Goal: Task Accomplishment & Management: Manage account settings

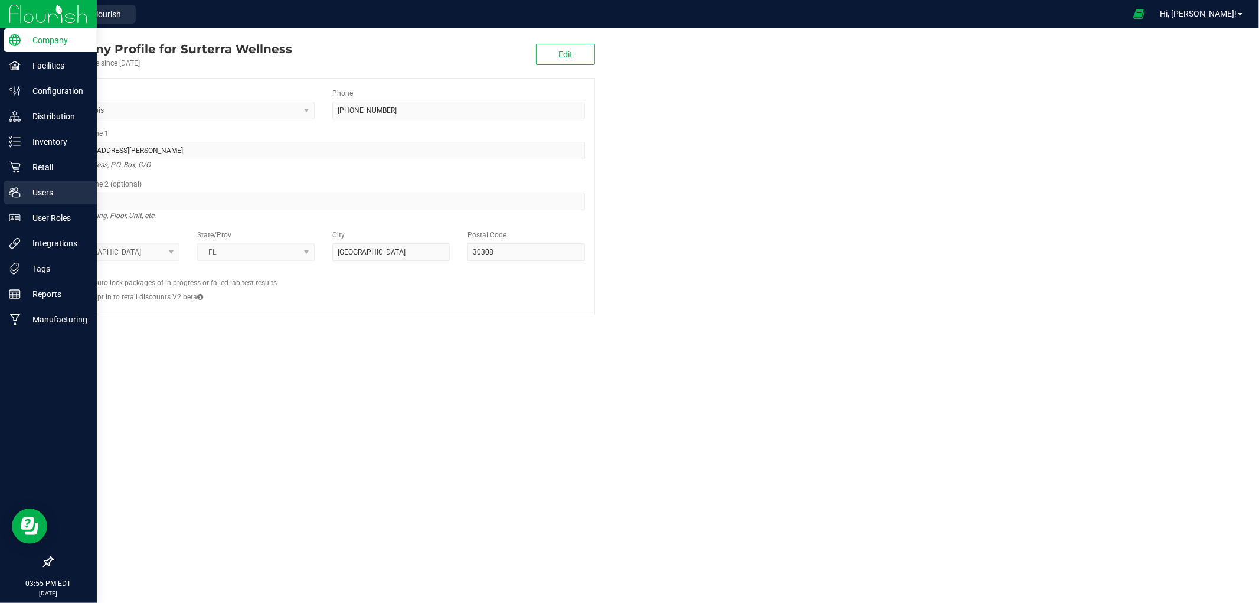
click at [19, 190] on icon at bounding box center [15, 193] width 12 height 12
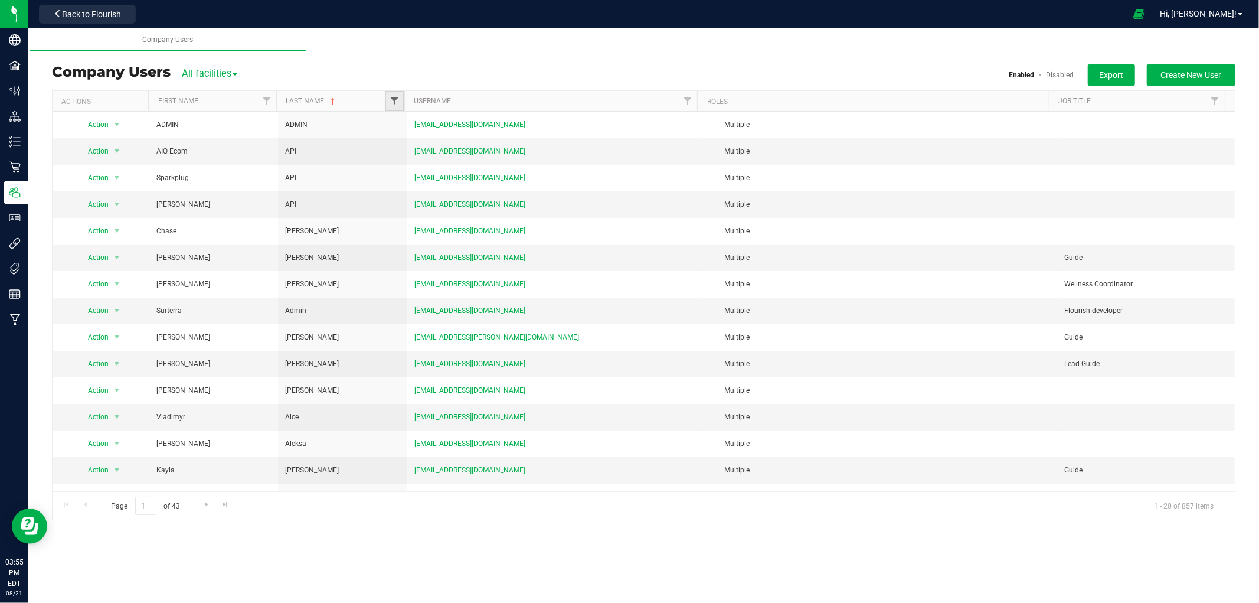
click at [391, 101] on span "Filter" at bounding box center [394, 100] width 9 height 9
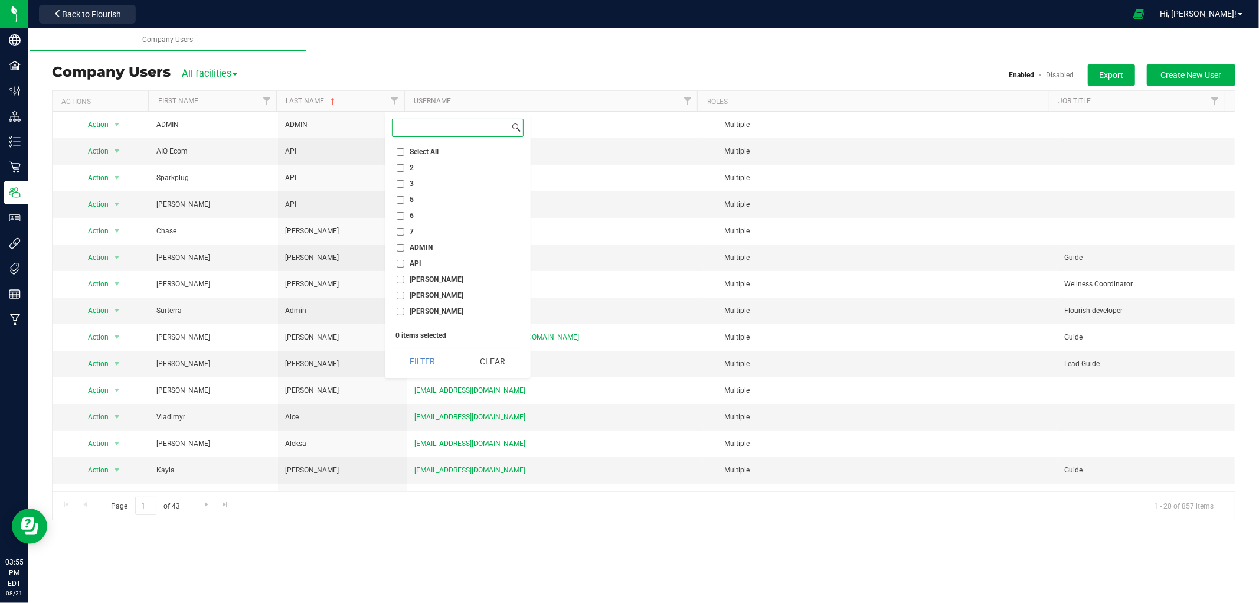
paste input "[PERSON_NAME]"
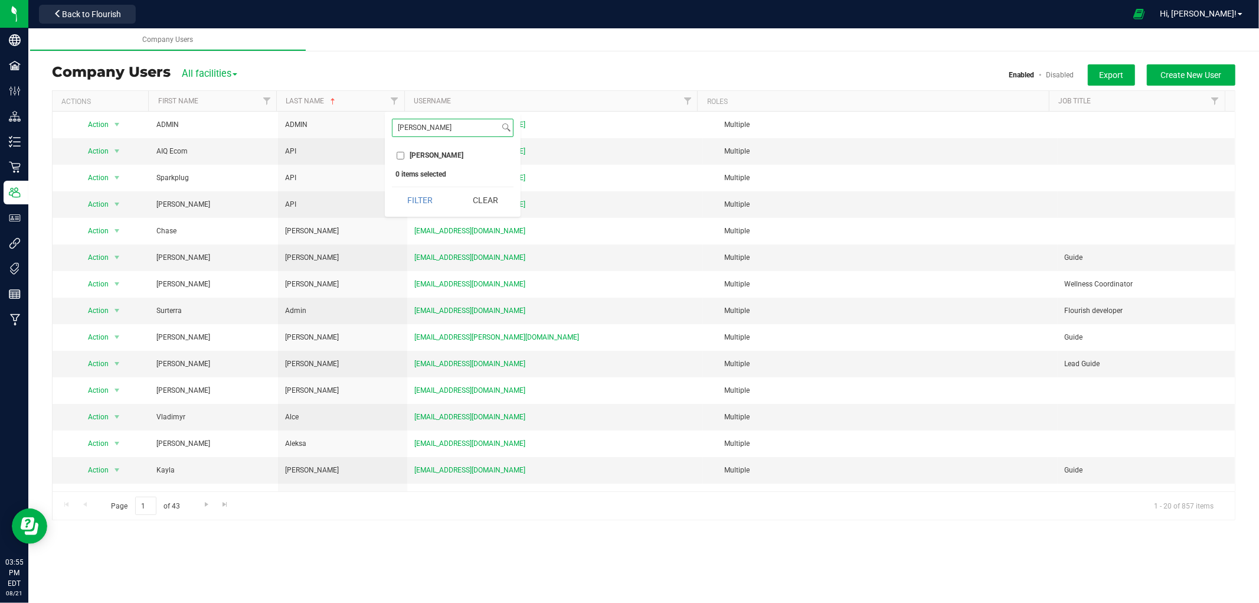
type input "[PERSON_NAME]"
click at [398, 156] on input "[PERSON_NAME]" at bounding box center [401, 156] width 8 height 8
checkbox input "true"
click at [426, 202] on button "Filter" at bounding box center [420, 200] width 57 height 26
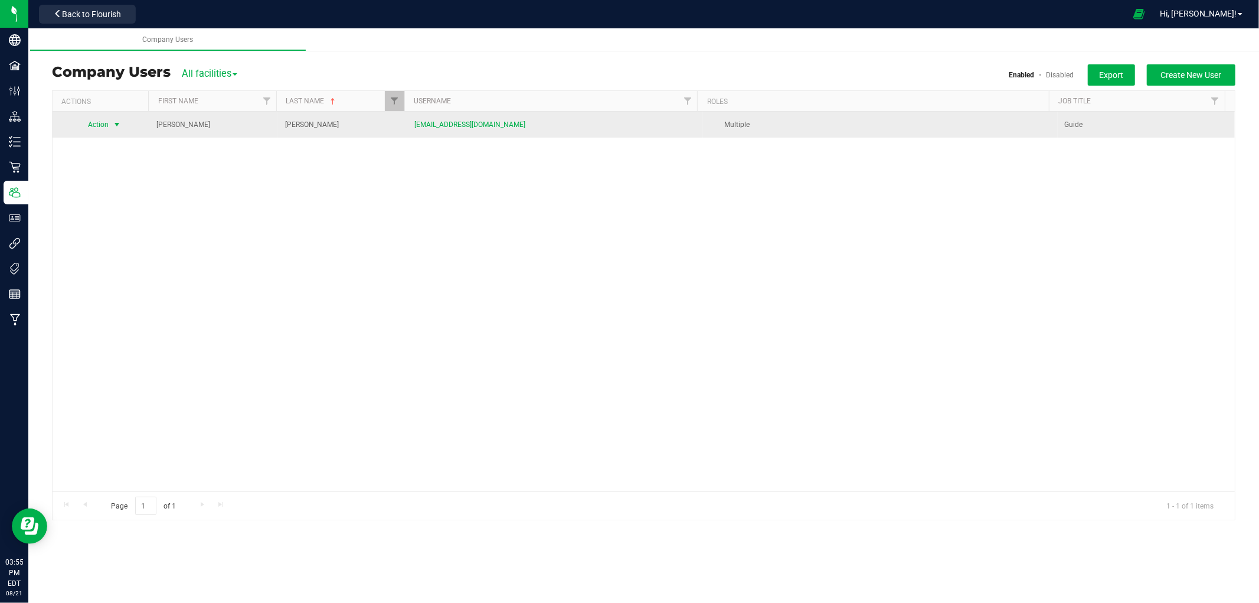
click at [110, 119] on span "select" at bounding box center [117, 124] width 15 height 17
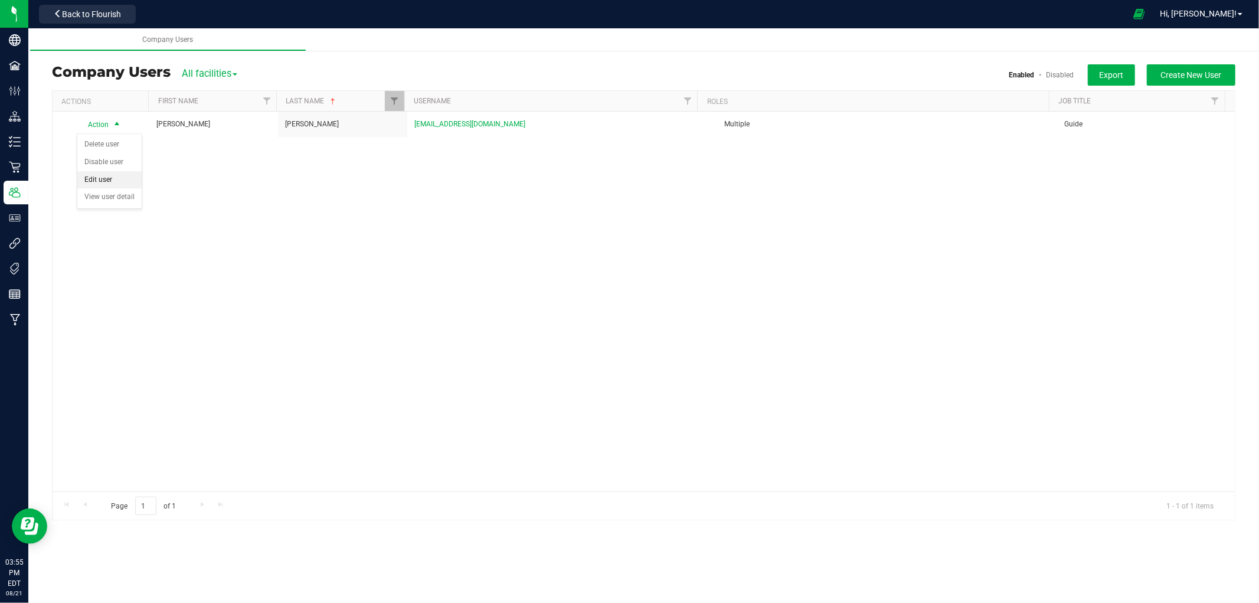
click at [115, 176] on li "Edit user" at bounding box center [109, 180] width 64 height 18
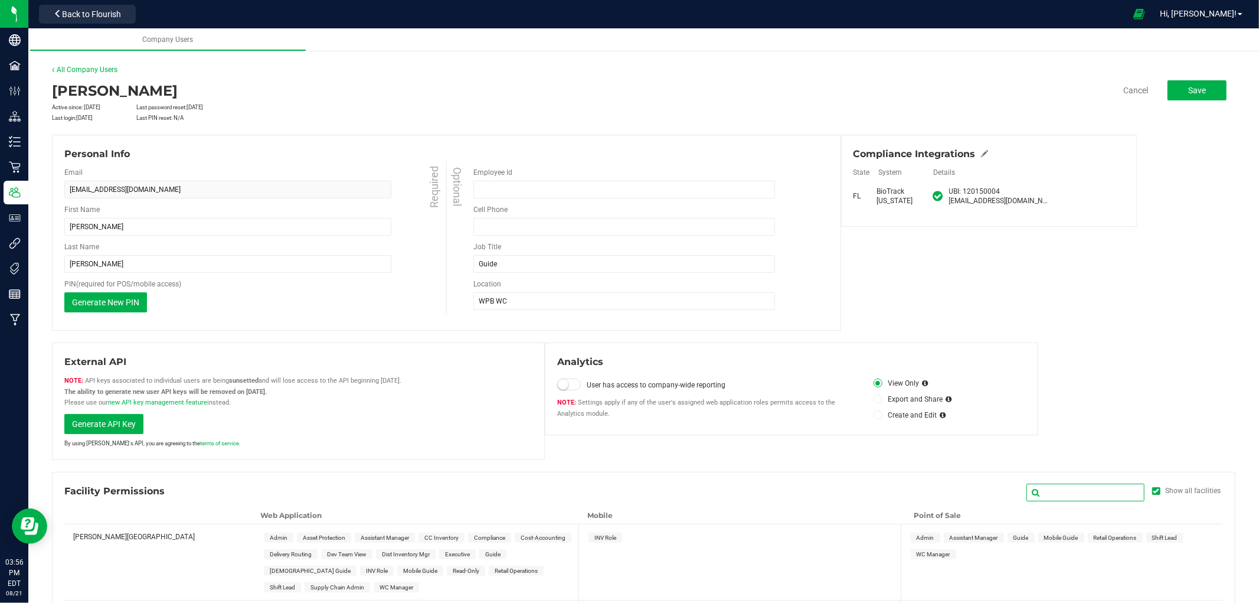
click at [1080, 496] on input "text" at bounding box center [1086, 493] width 118 height 18
click at [1108, 423] on div "External API API keys associated to individual users are being sunsetted and wi…" at bounding box center [644, 400] width 1184 height 117
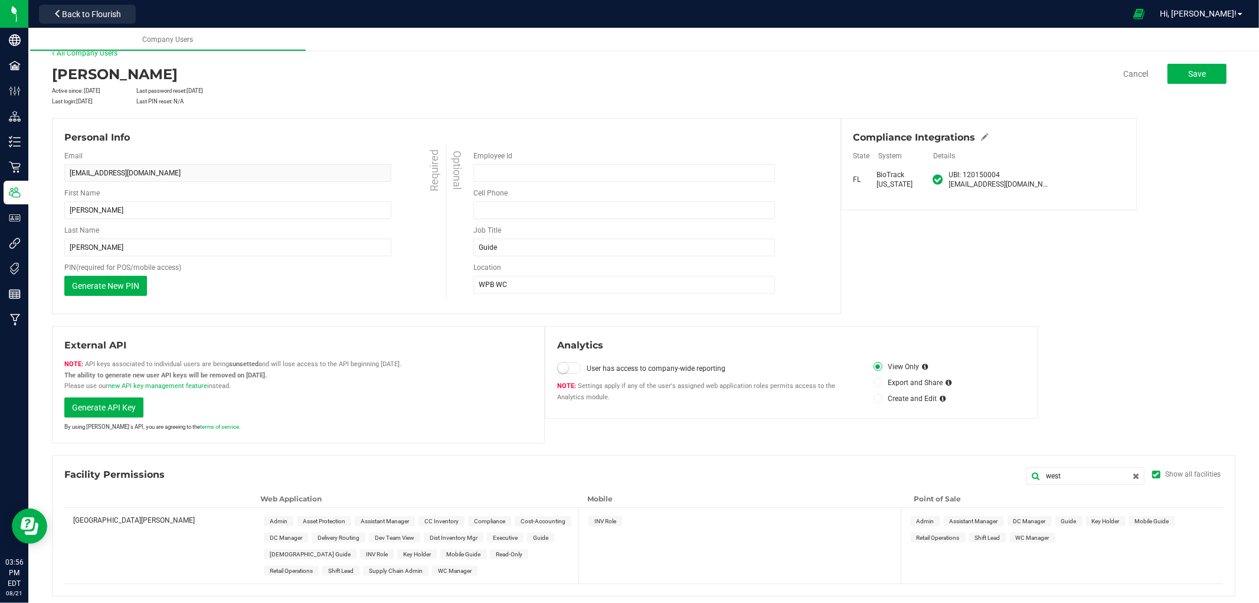
scroll to position [21, 0]
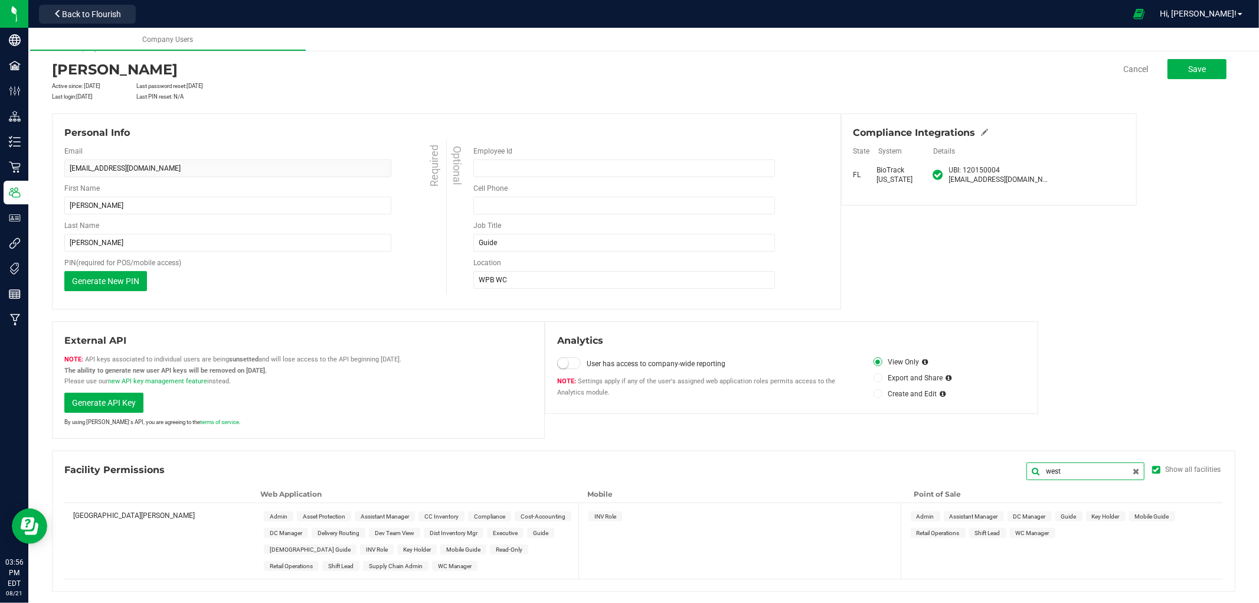
click at [1060, 464] on input "west" at bounding box center [1086, 471] width 118 height 18
click at [1060, 465] on input "west" at bounding box center [1086, 471] width 118 height 18
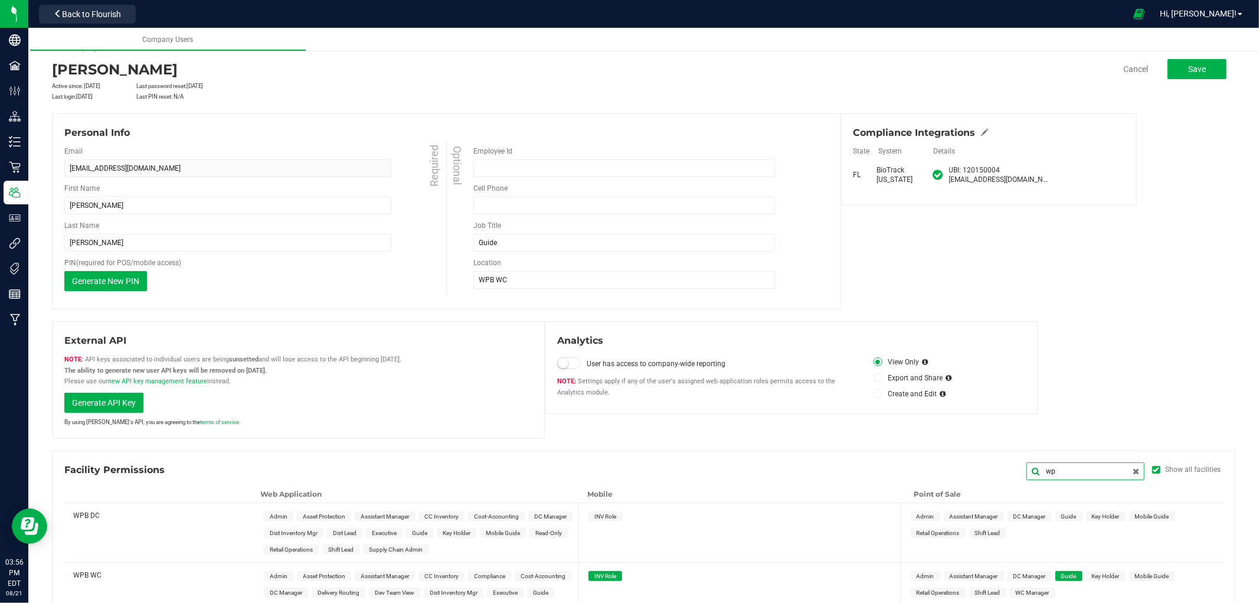
scroll to position [81, 0]
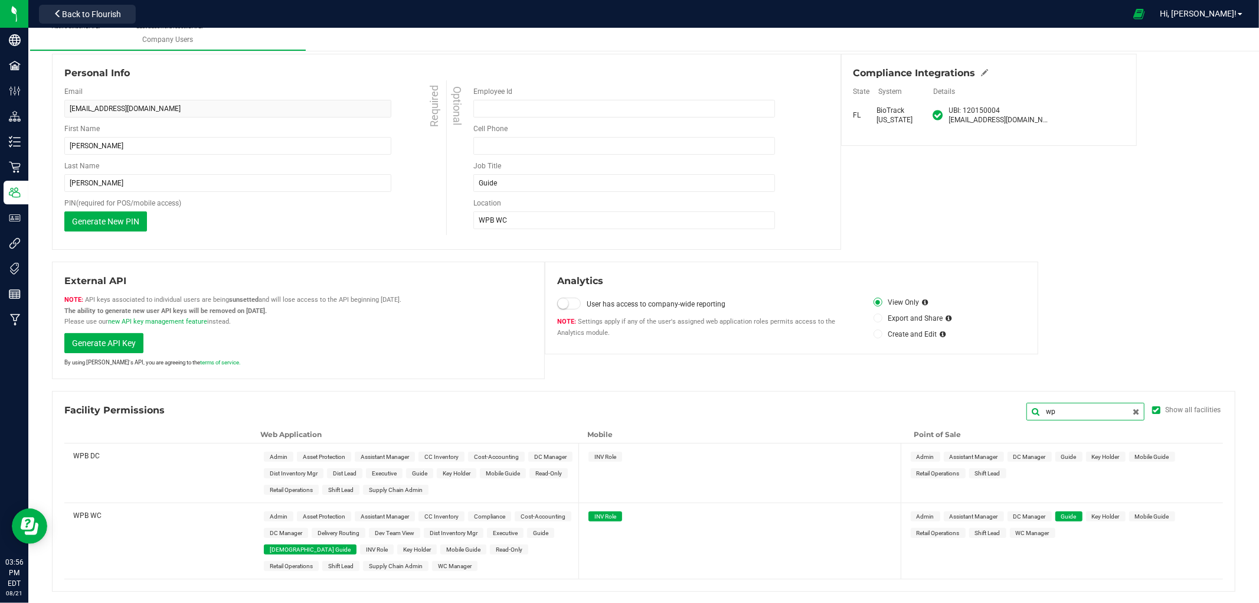
type input "wp"
click at [328, 564] on span "Shift Lead" at bounding box center [340, 566] width 25 height 6
click at [991, 533] on span "Shift Lead" at bounding box center [987, 533] width 25 height 6
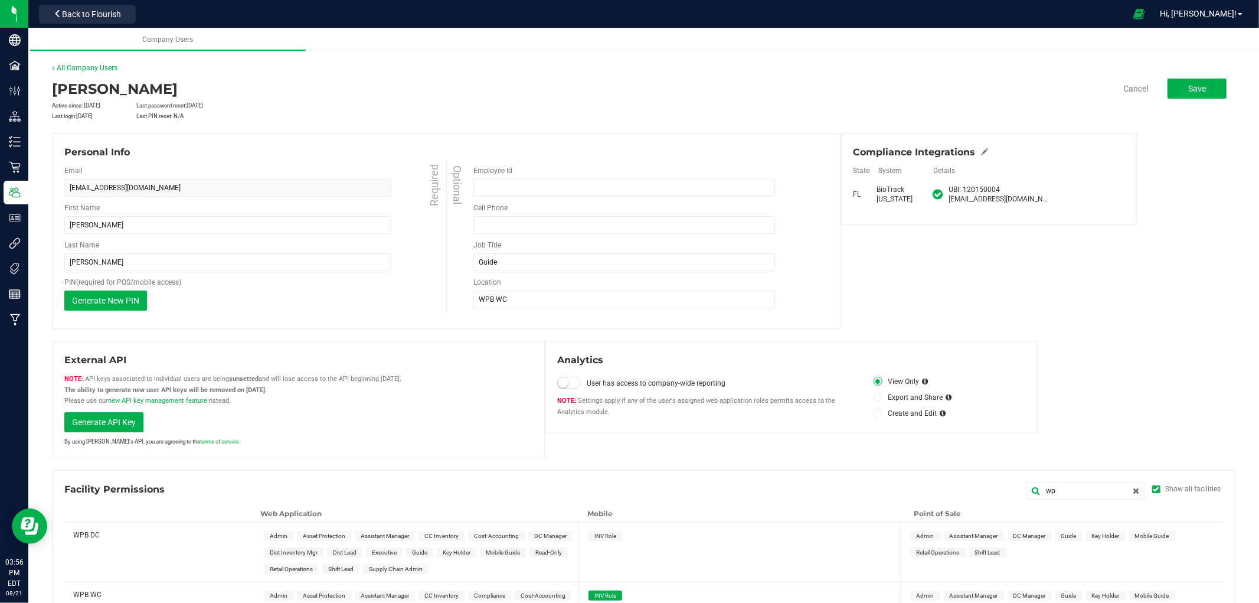
scroll to position [0, 0]
click at [1206, 89] on button "Save" at bounding box center [1197, 90] width 59 height 20
